Goal: Ask a question: Seek information or help from site administrators or community

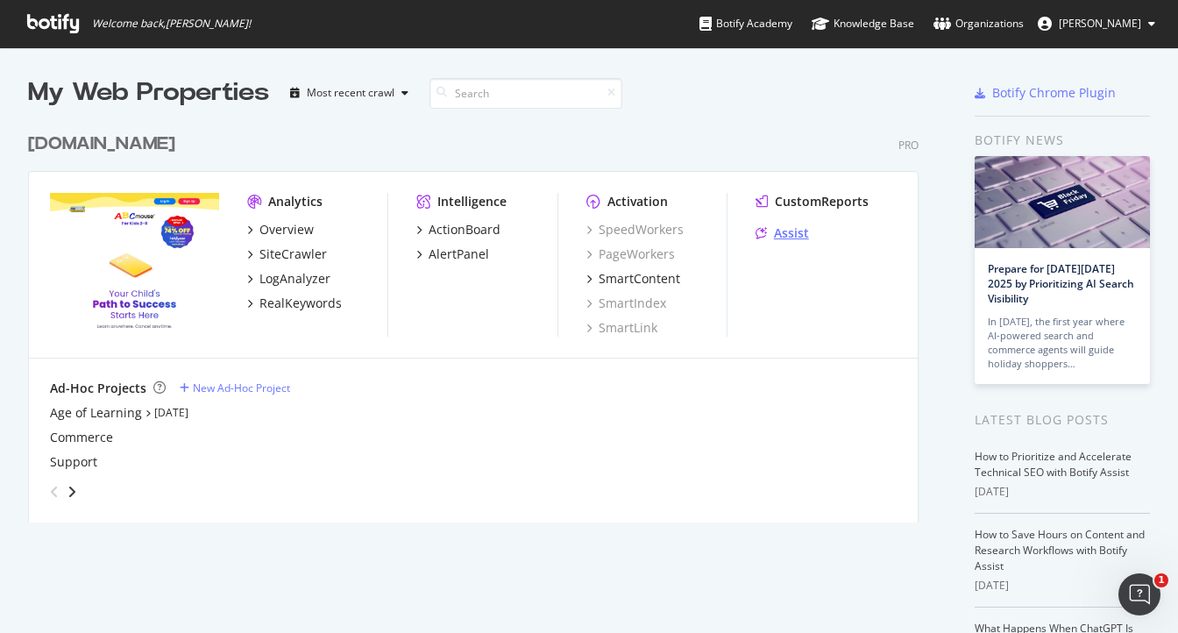
click at [782, 235] on div "Assist" at bounding box center [791, 233] width 35 height 18
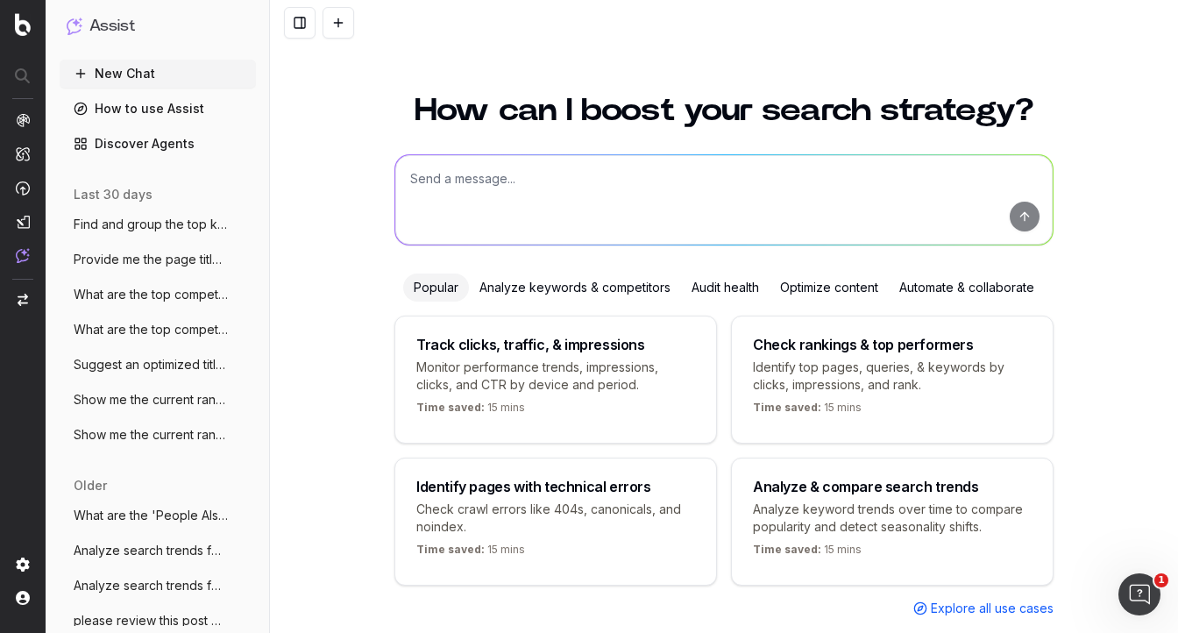
scroll to position [47, 0]
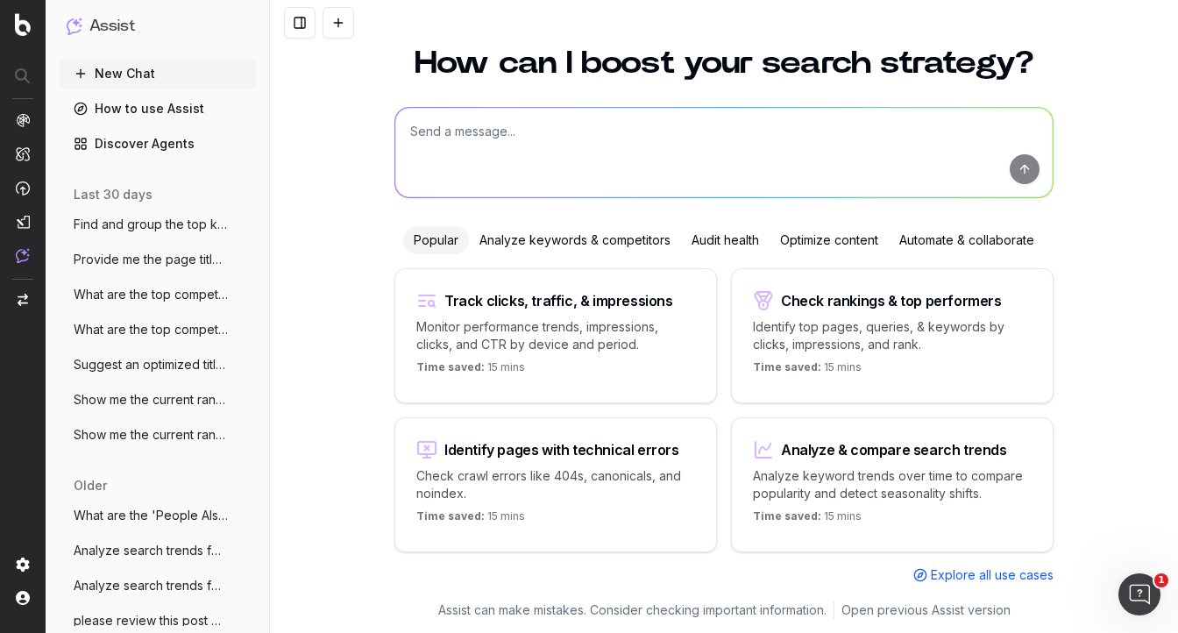
click at [169, 146] on link "Discover Agents" at bounding box center [158, 144] width 196 height 28
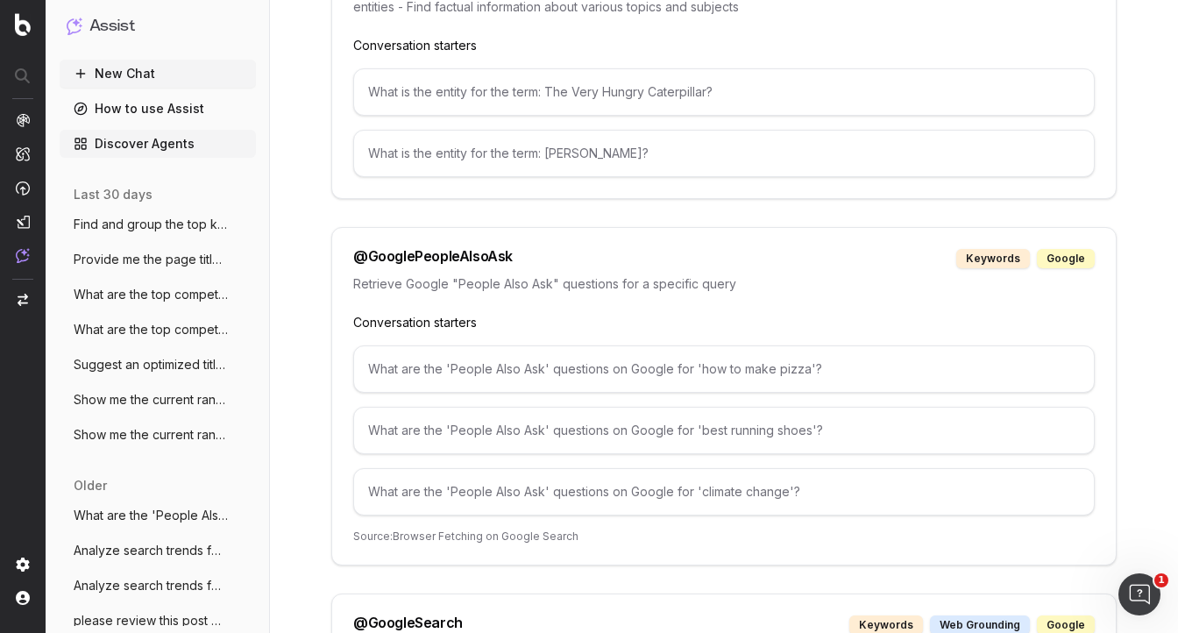
scroll to position [2225, 0]
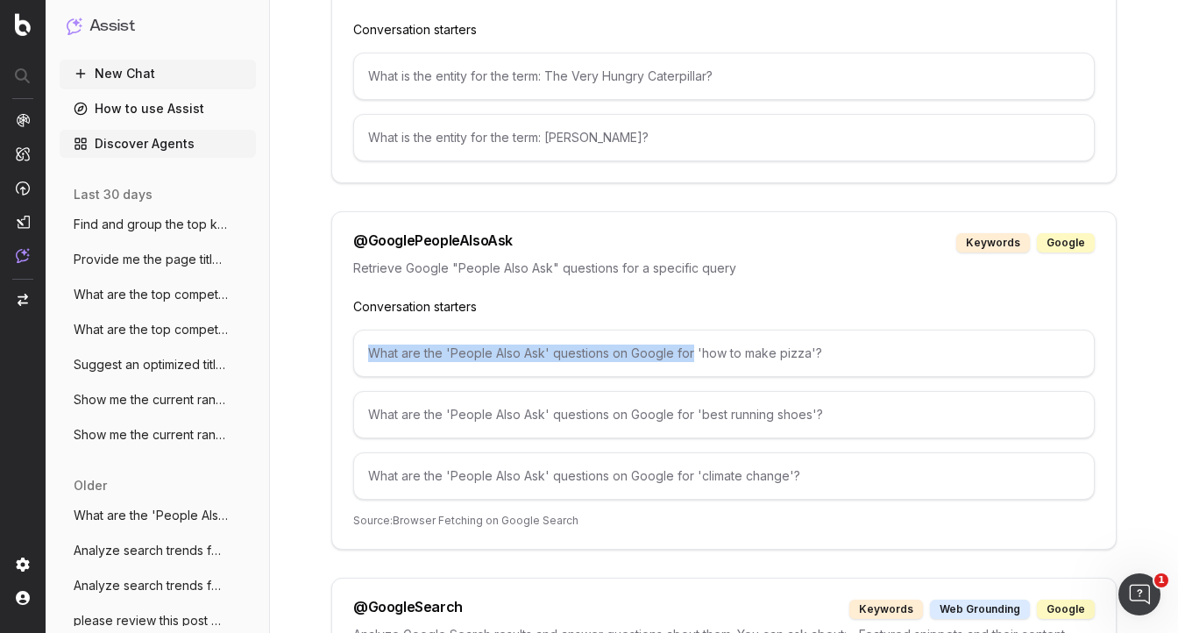
drag, startPoint x: 690, startPoint y: 353, endPoint x: 361, endPoint y: 355, distance: 328.8
click at [361, 355] on div "What are the 'People Also Ask' questions on Google for 'how to make pizza'?" at bounding box center [724, 353] width 742 height 47
copy div "What are the 'People Also Ask' questions on Google for"
click at [140, 74] on button "New Chat" at bounding box center [158, 74] width 196 height 28
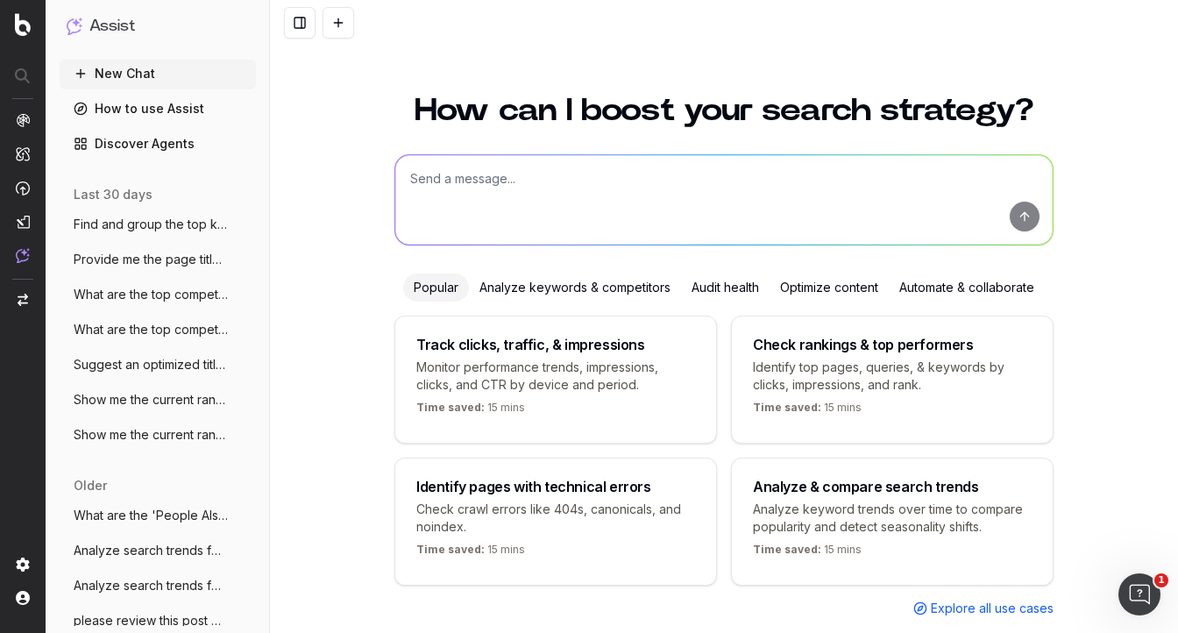
scroll to position [47, 0]
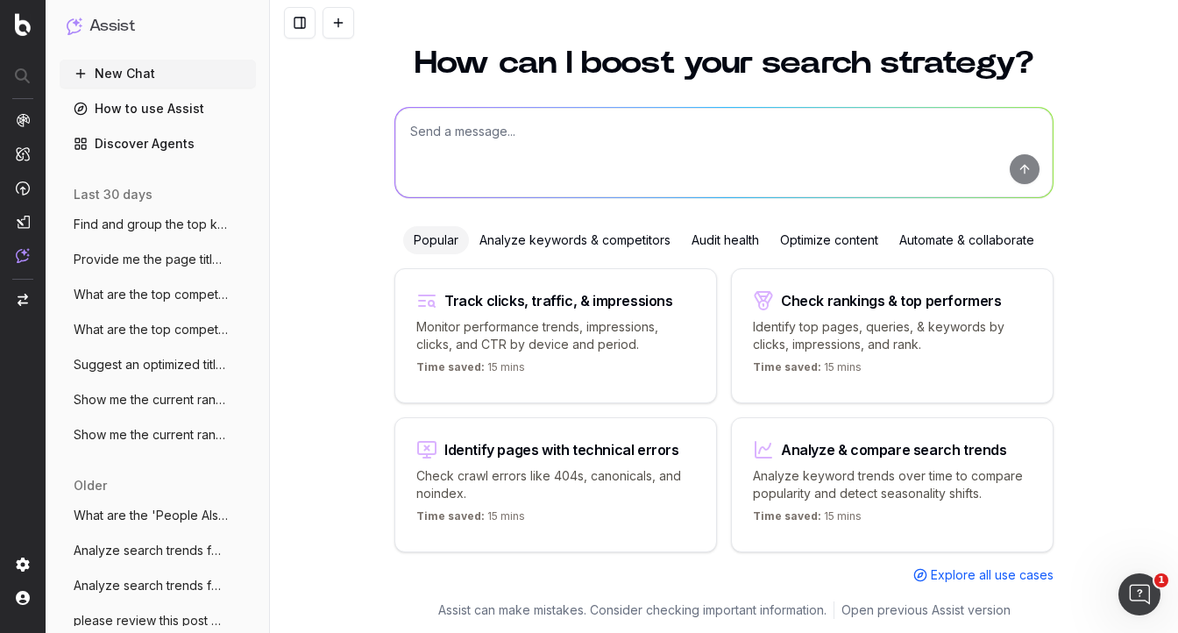
click at [429, 133] on textarea at bounding box center [724, 152] width 658 height 89
paste textarea "What are the 'People Also Ask' questions on Google for"
type textarea "What are the 'People Also Ask' questions on Google for ABCmouse 2"
click at [1029, 169] on button "submit" at bounding box center [1025, 169] width 30 height 30
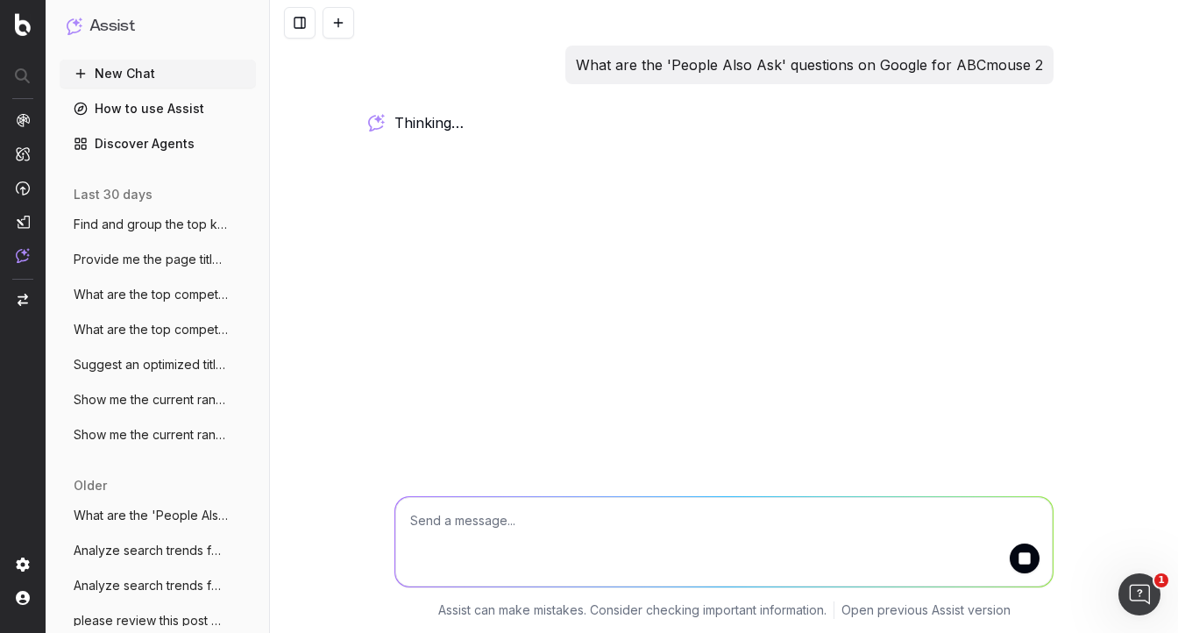
scroll to position [0, 0]
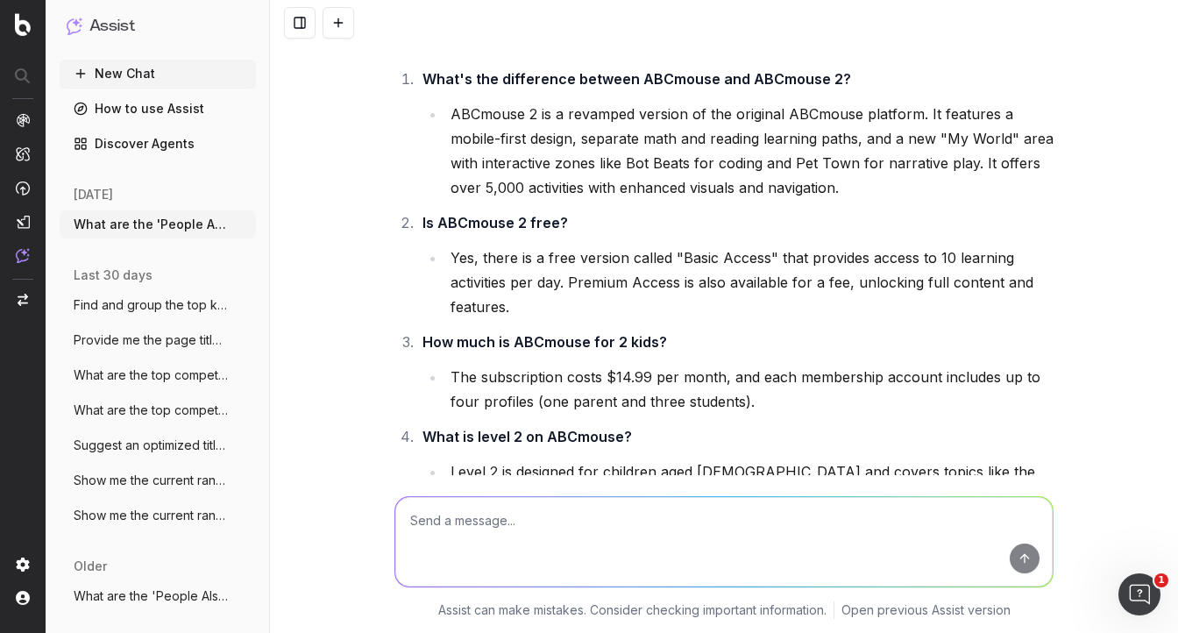
scroll to position [87, 0]
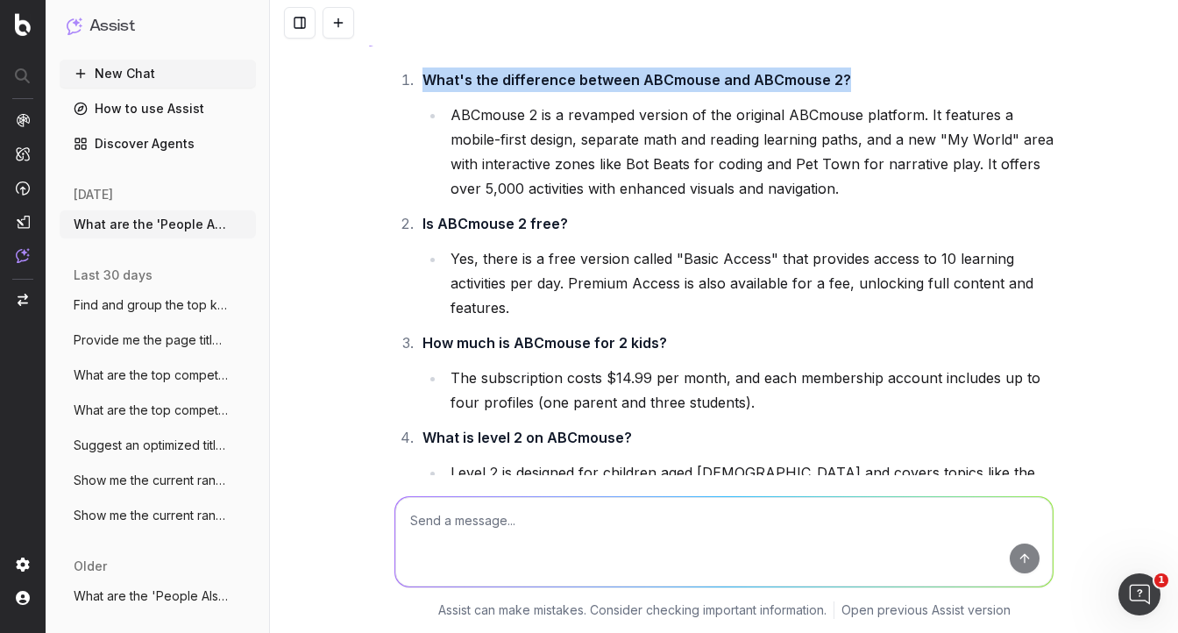
drag, startPoint x: 425, startPoint y: 78, endPoint x: 837, endPoint y: 79, distance: 412.1
click at [837, 79] on strong "What's the difference between ABCmouse and ABCmouse 2?" at bounding box center [637, 80] width 429 height 18
copy strong "What's the difference between ABCmouse and ABCmouse 2?"
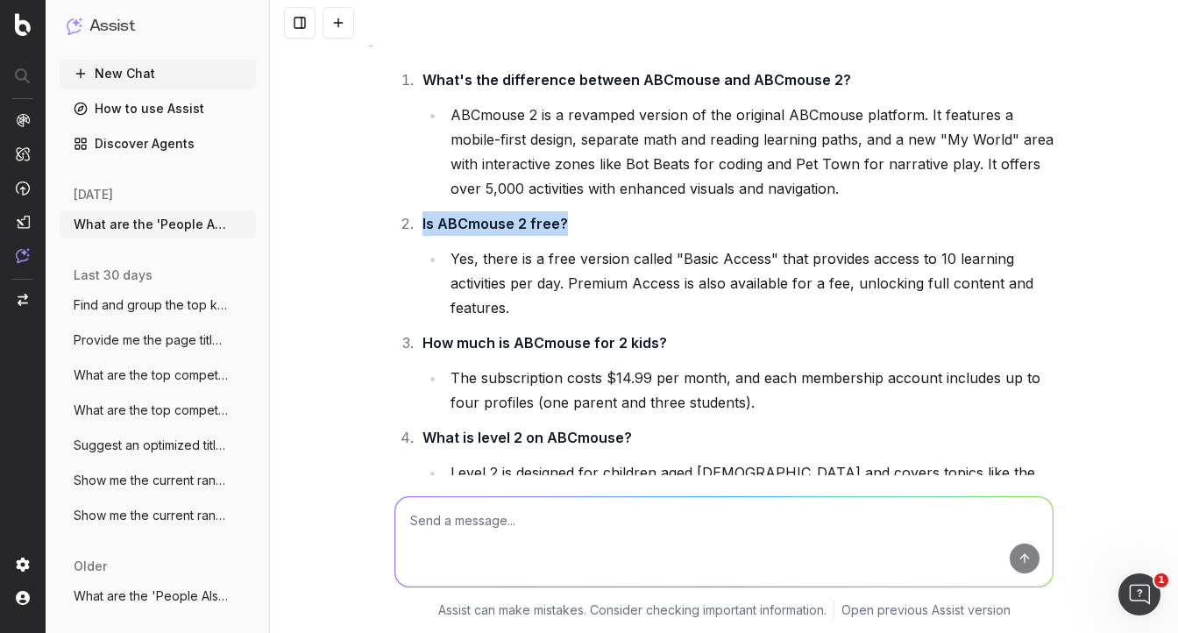
click at [562, 222] on li "Is ABCmouse 2 free? Yes, there is a free version called "Basic Access" that pro…" at bounding box center [735, 265] width 637 height 109
copy strong "Is ABCmouse 2 free?"
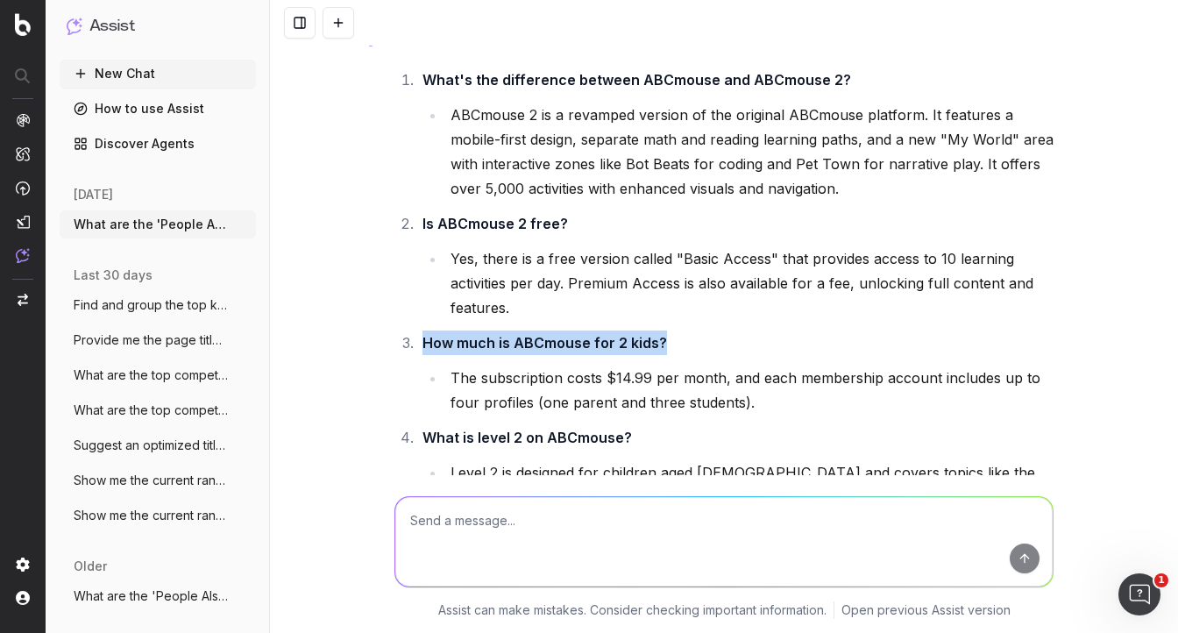
drag, startPoint x: 425, startPoint y: 345, endPoint x: 662, endPoint y: 338, distance: 236.8
click at [662, 338] on strong "How much is ABCmouse for 2 kids?" at bounding box center [545, 343] width 245 height 18
copy strong "How much is ABCmouse for 2 kids?"
